Goal: Obtain resource: Download file/media

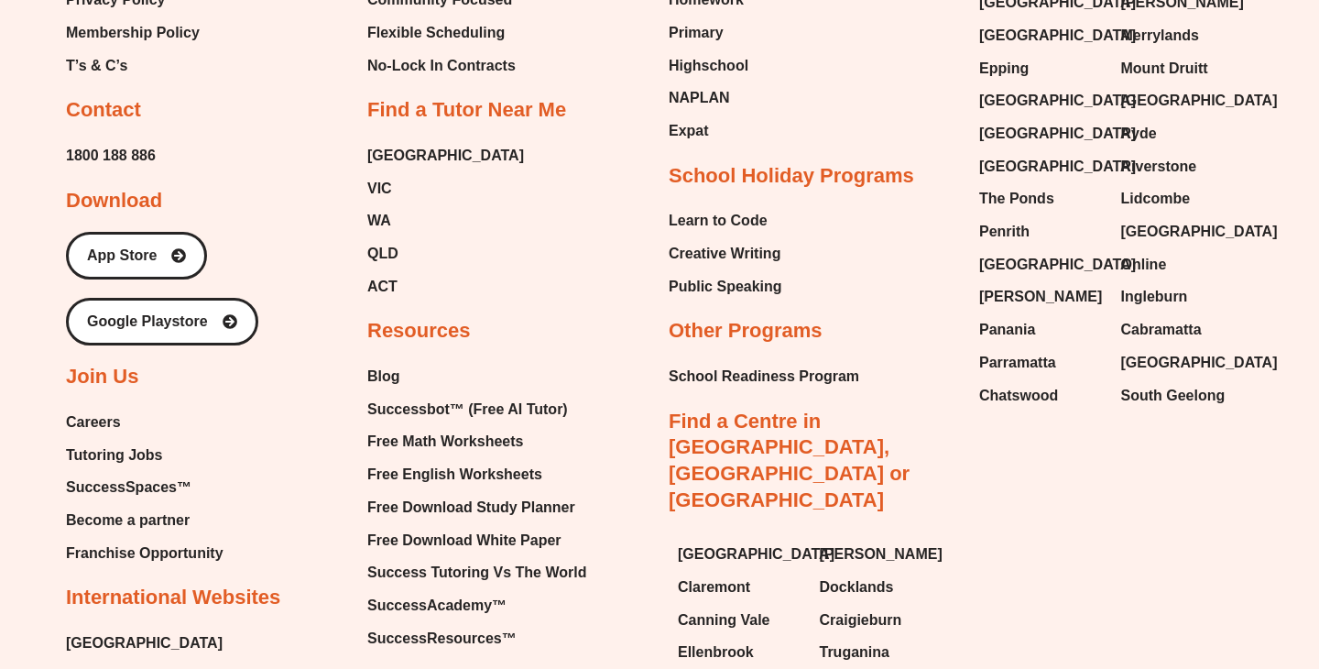
scroll to position [7879, 0]
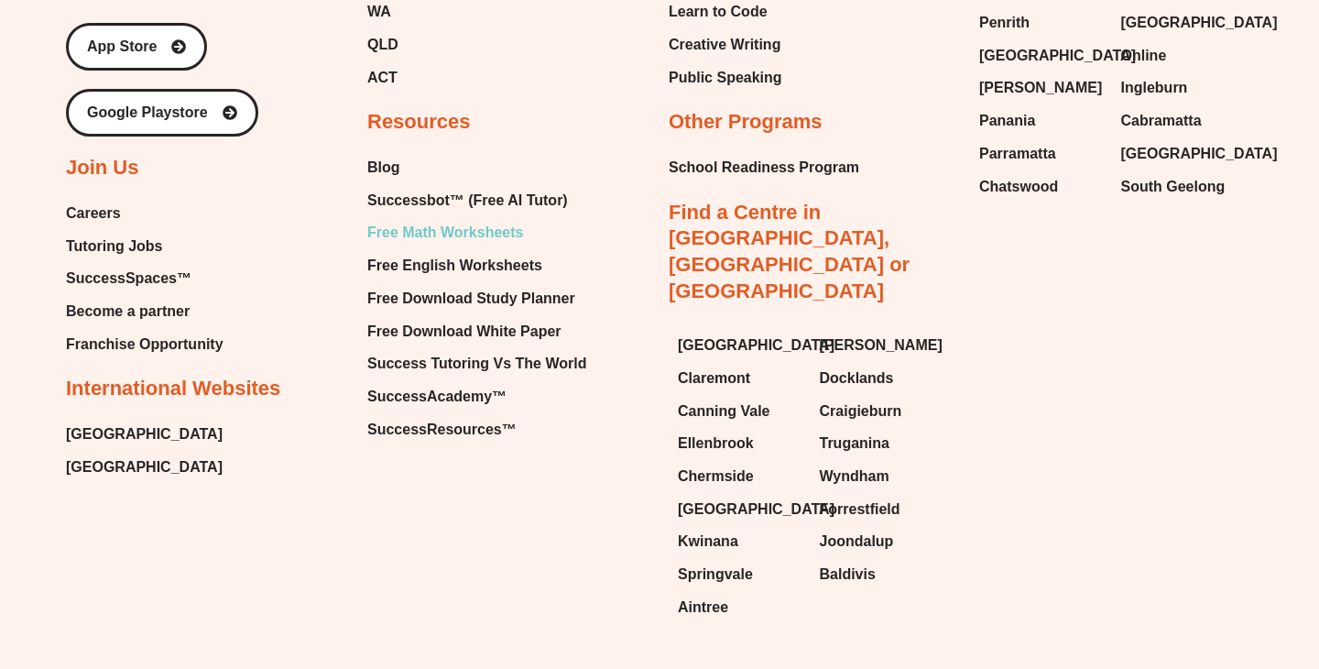
click at [491, 219] on span "Free Math Worksheets" at bounding box center [445, 232] width 156 height 27
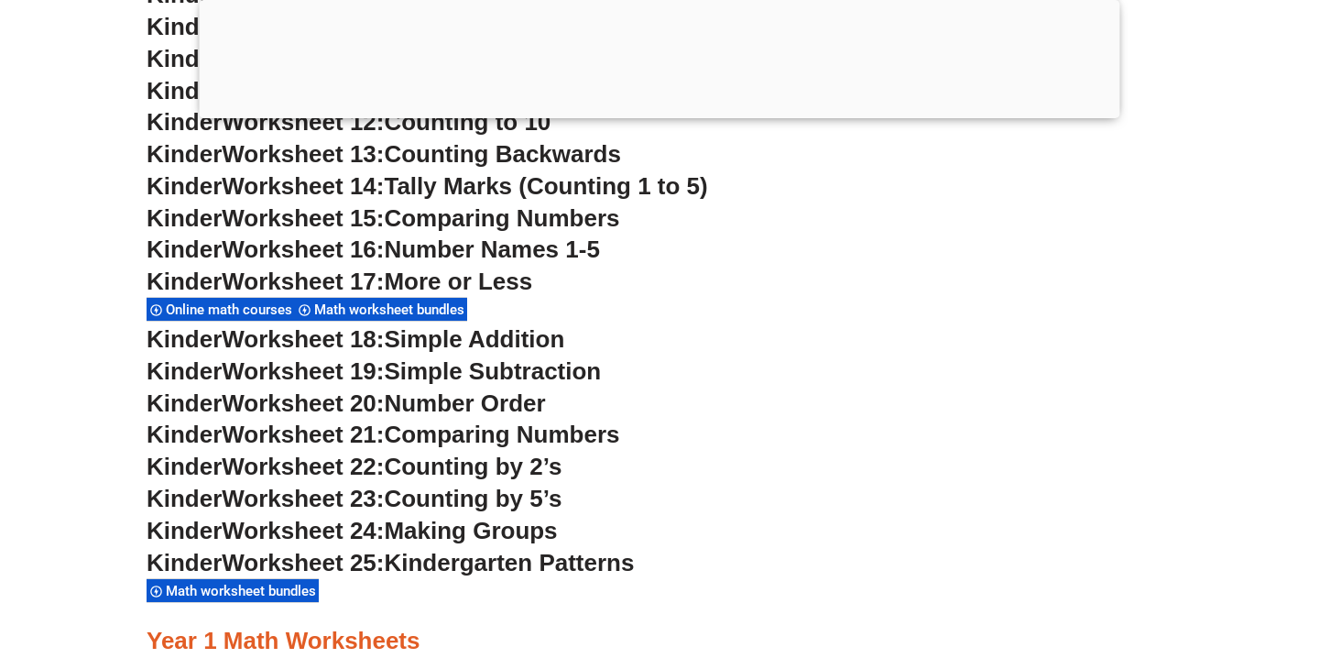
scroll to position [1307, 0]
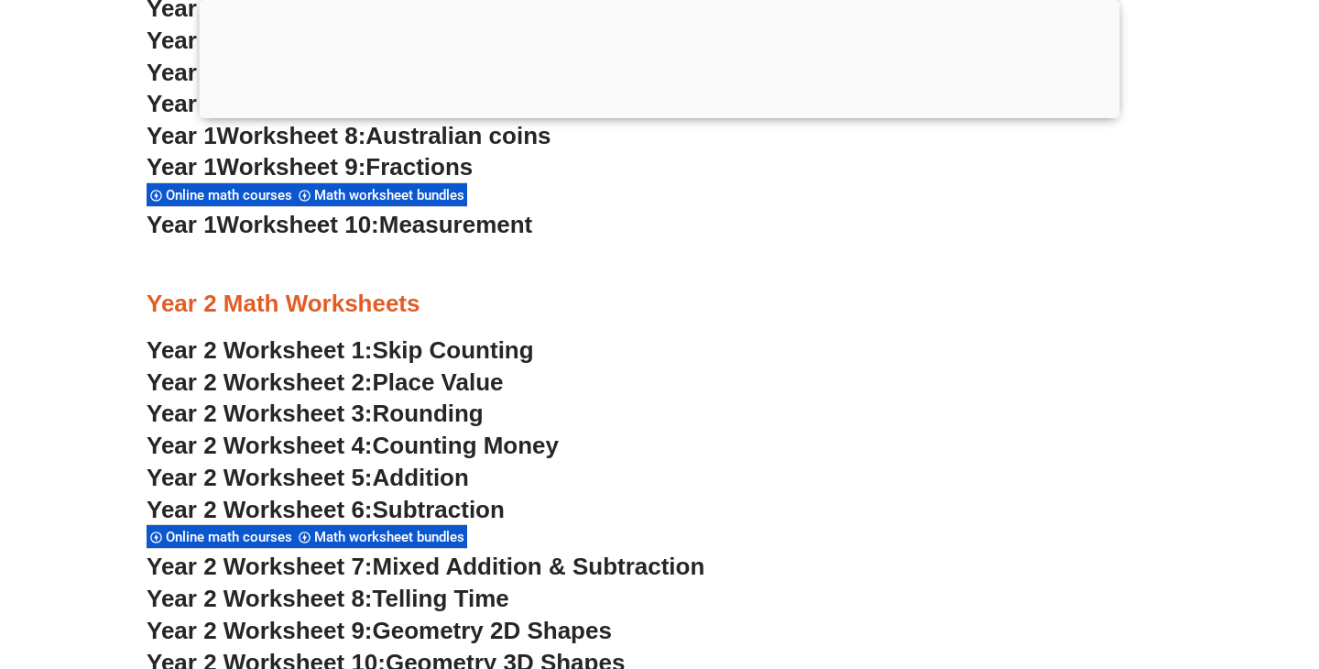
scroll to position [2100, 0]
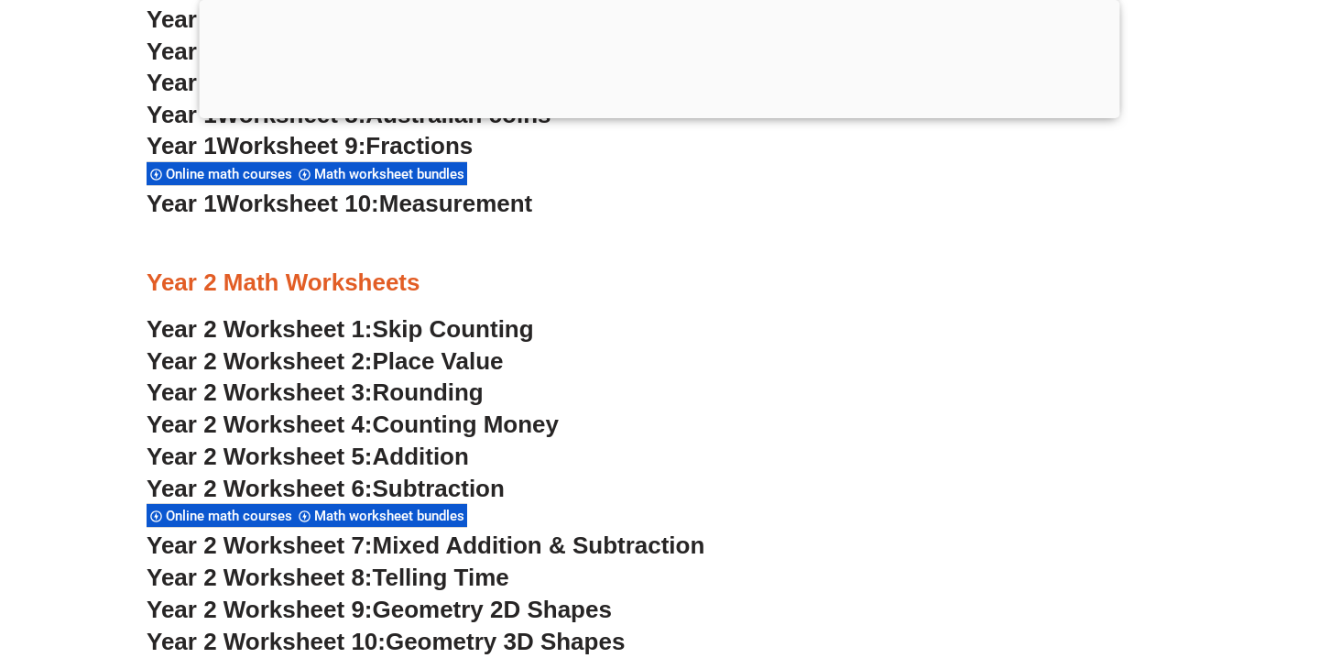
click at [458, 423] on span "Counting Money" at bounding box center [466, 423] width 187 height 27
